Goal: Check status: Check status

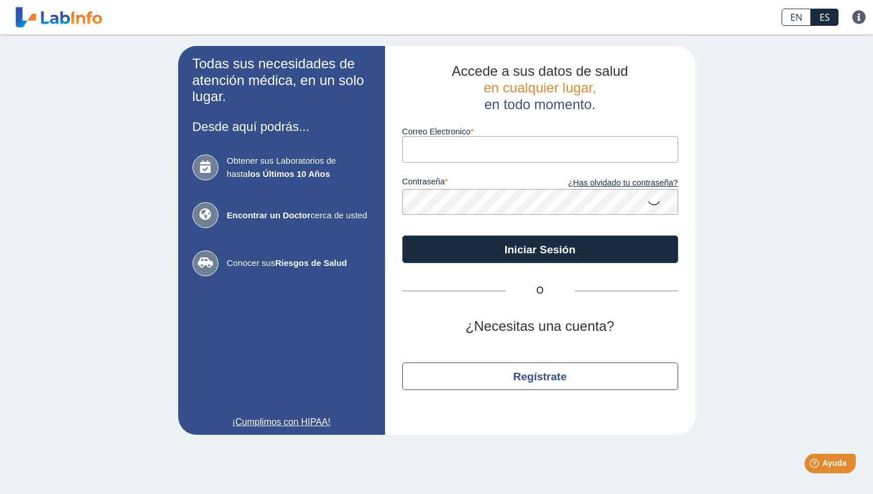
type input "[DOMAIN_NAME][EMAIL_ADDRESS][DOMAIN_NAME]"
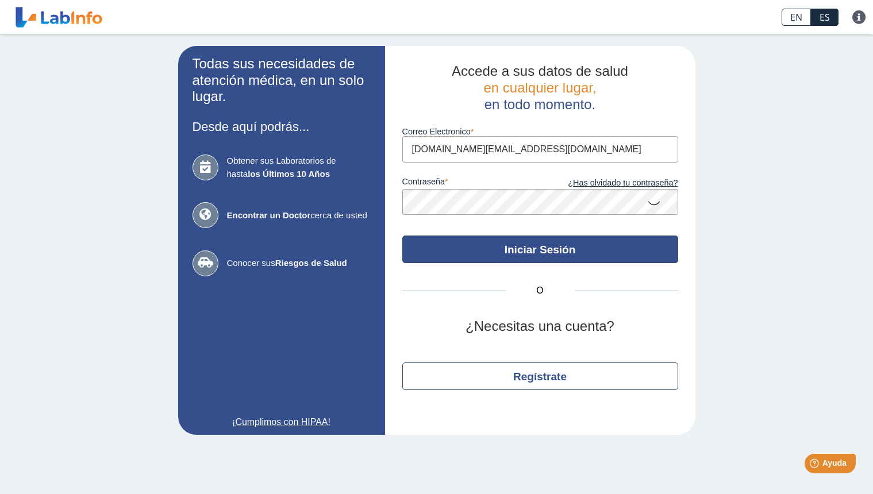
click at [461, 248] on button "Iniciar Sesión" at bounding box center [540, 250] width 276 height 28
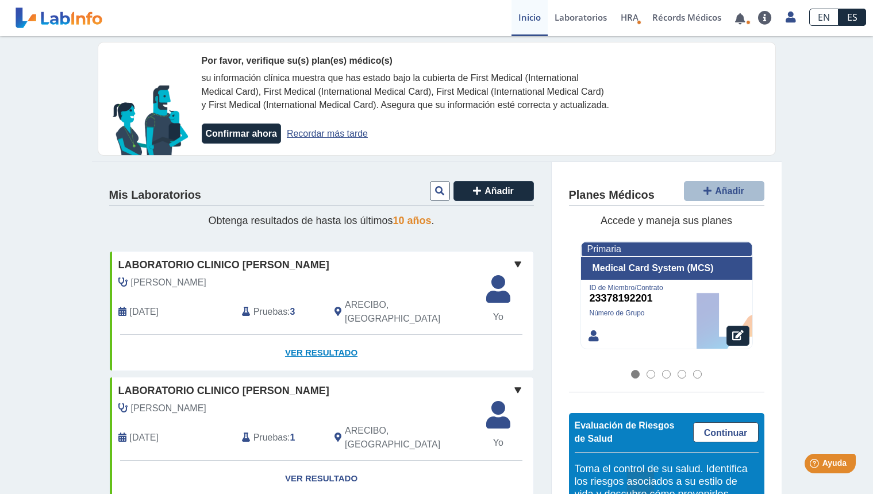
click at [327, 352] on link "Ver Resultado" at bounding box center [322, 353] width 424 height 36
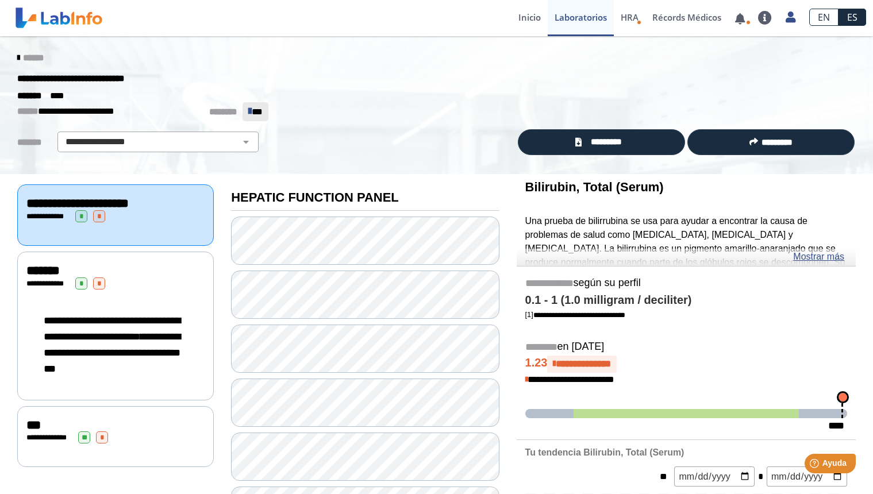
click at [191, 326] on div "**********" at bounding box center [115, 344] width 178 height 87
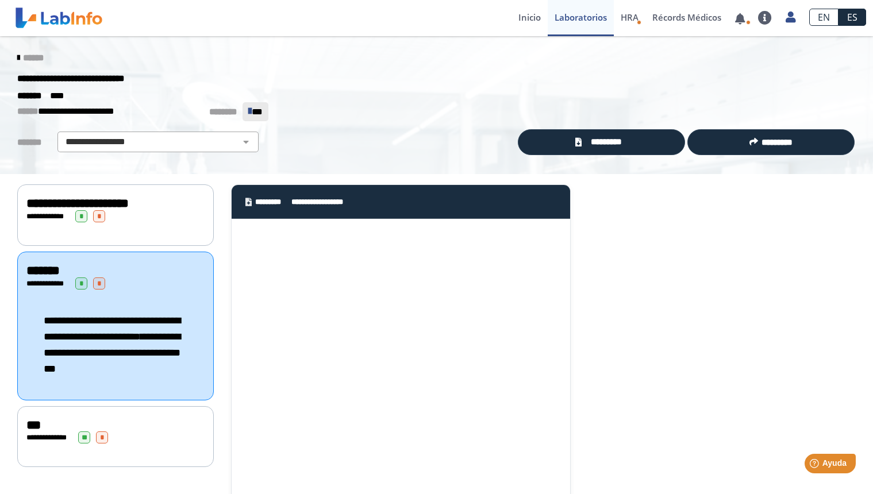
click at [185, 231] on div "**********" at bounding box center [115, 216] width 197 height 62
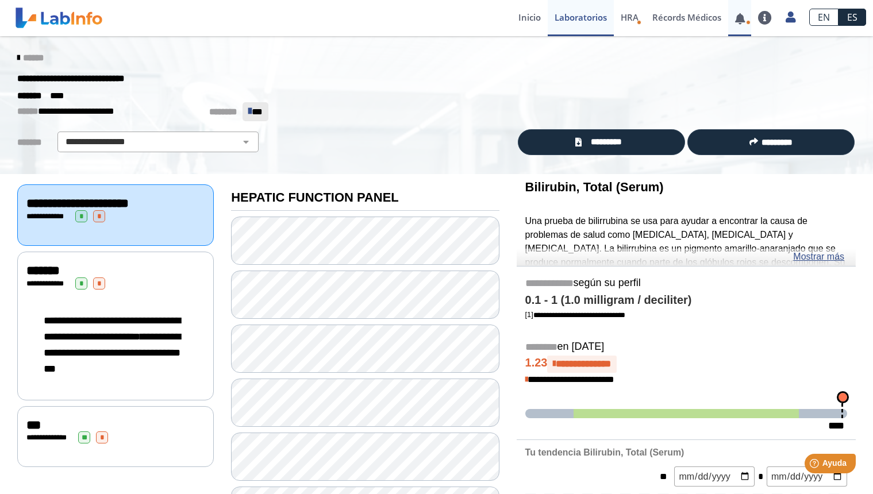
click at [742, 17] on link at bounding box center [740, 18] width 24 height 9
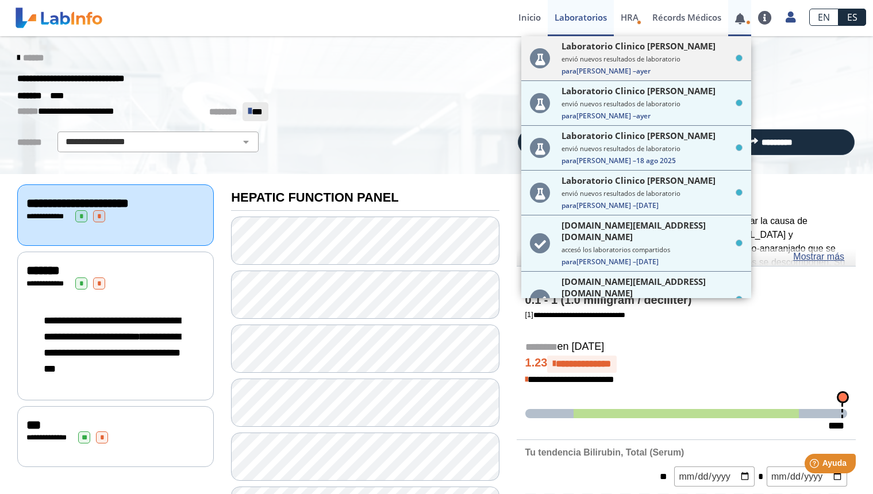
click at [678, 50] on span "Laboratorio Clinico [PERSON_NAME]" at bounding box center [639, 45] width 154 height 11
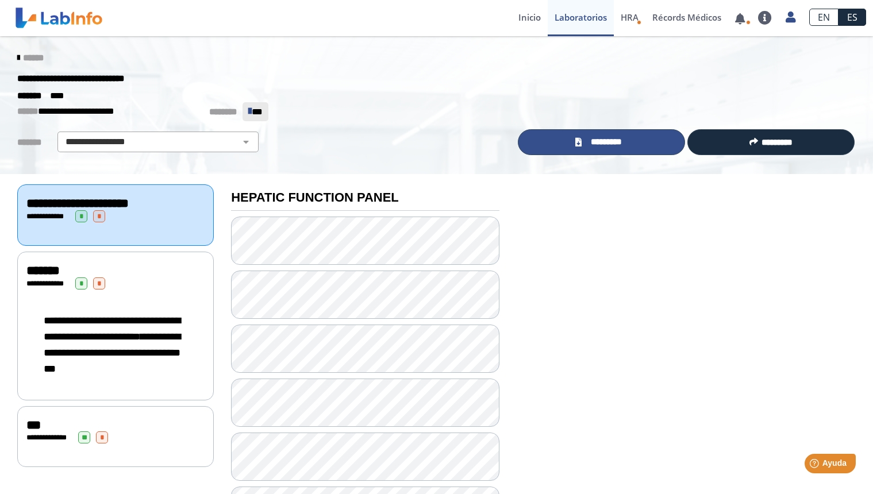
click at [611, 145] on span "*********" at bounding box center [606, 142] width 43 height 13
click at [633, 21] on span "HRA" at bounding box center [630, 16] width 18 height 11
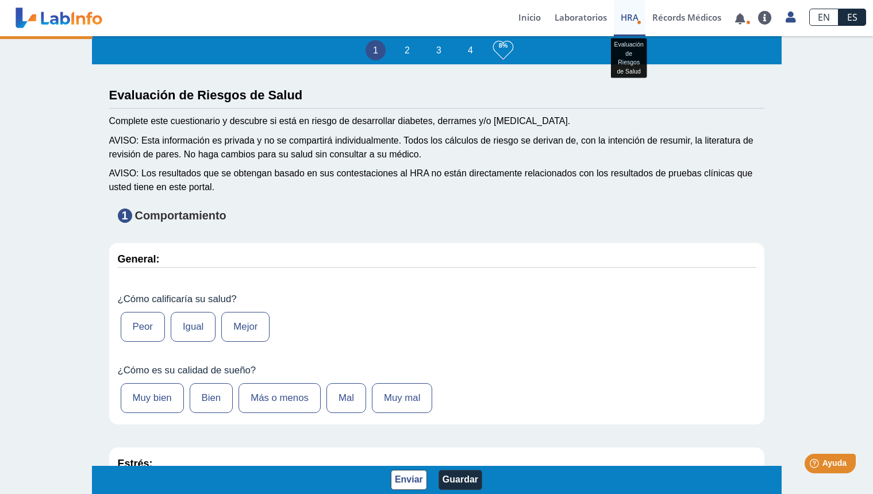
type input "[PERSON_NAME]"
type input "[DATE]"
type input "787-3655804"
type input "[PERSON_NAME]"
select select
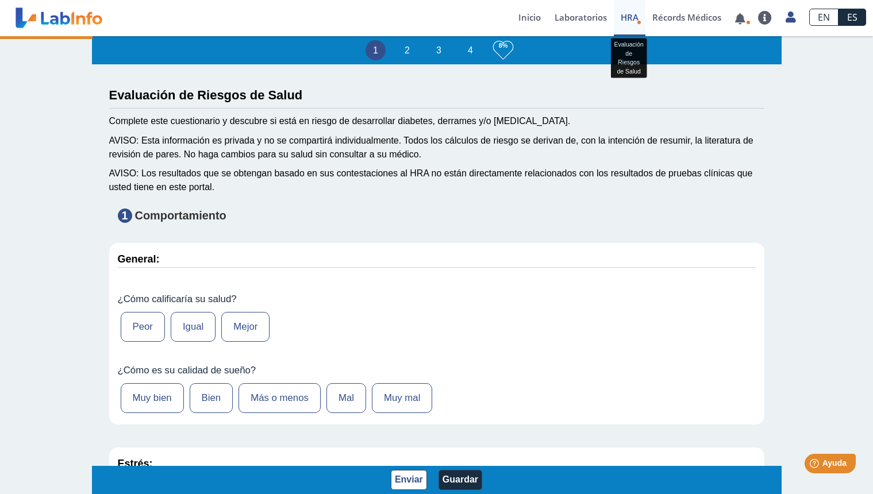
select select
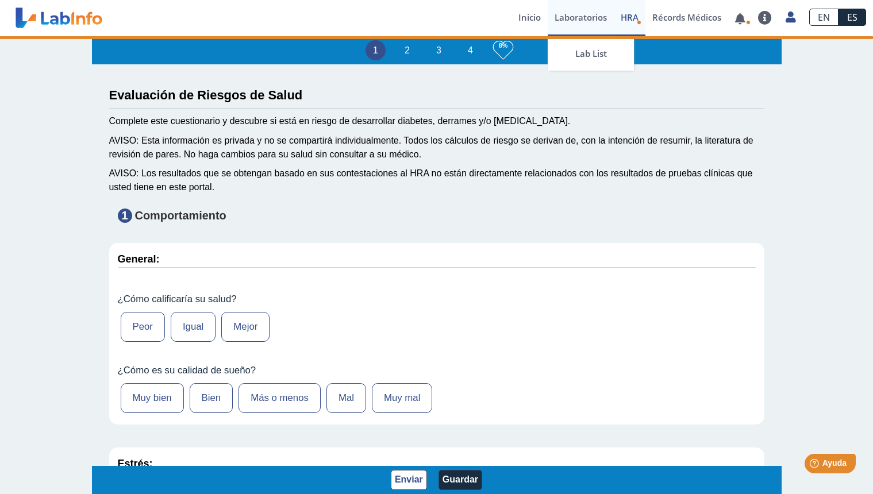
click at [597, 21] on link "Laboratorios" at bounding box center [581, 18] width 66 height 36
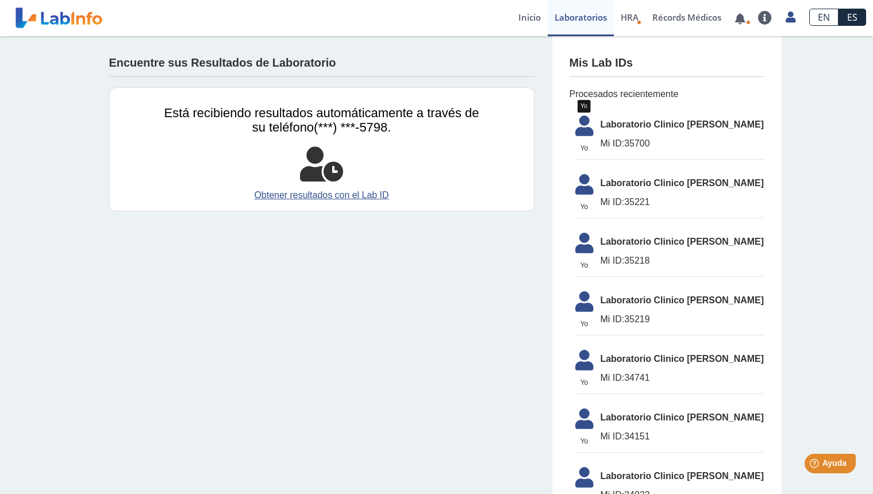
click at [598, 141] on icon at bounding box center [585, 130] width 32 height 28
click at [744, 14] on link at bounding box center [740, 18] width 24 height 9
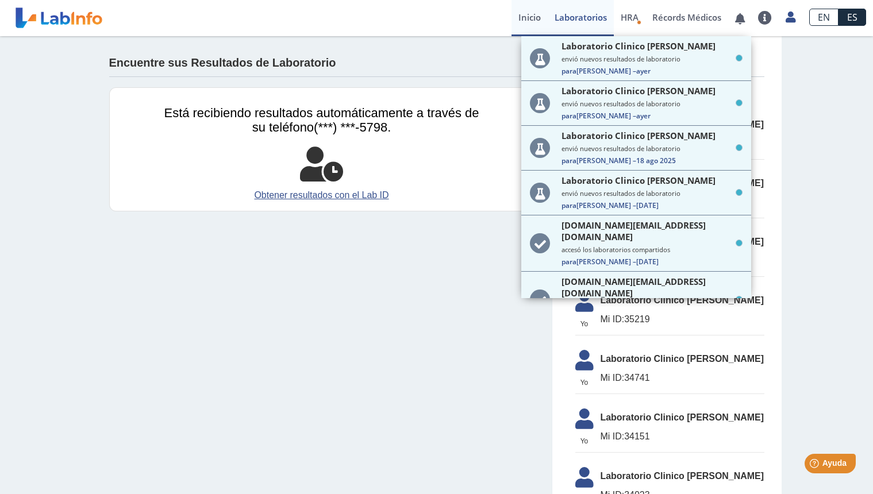
click at [536, 18] on link "Inicio" at bounding box center [530, 18] width 36 height 36
